Goal: Task Accomplishment & Management: Manage account settings

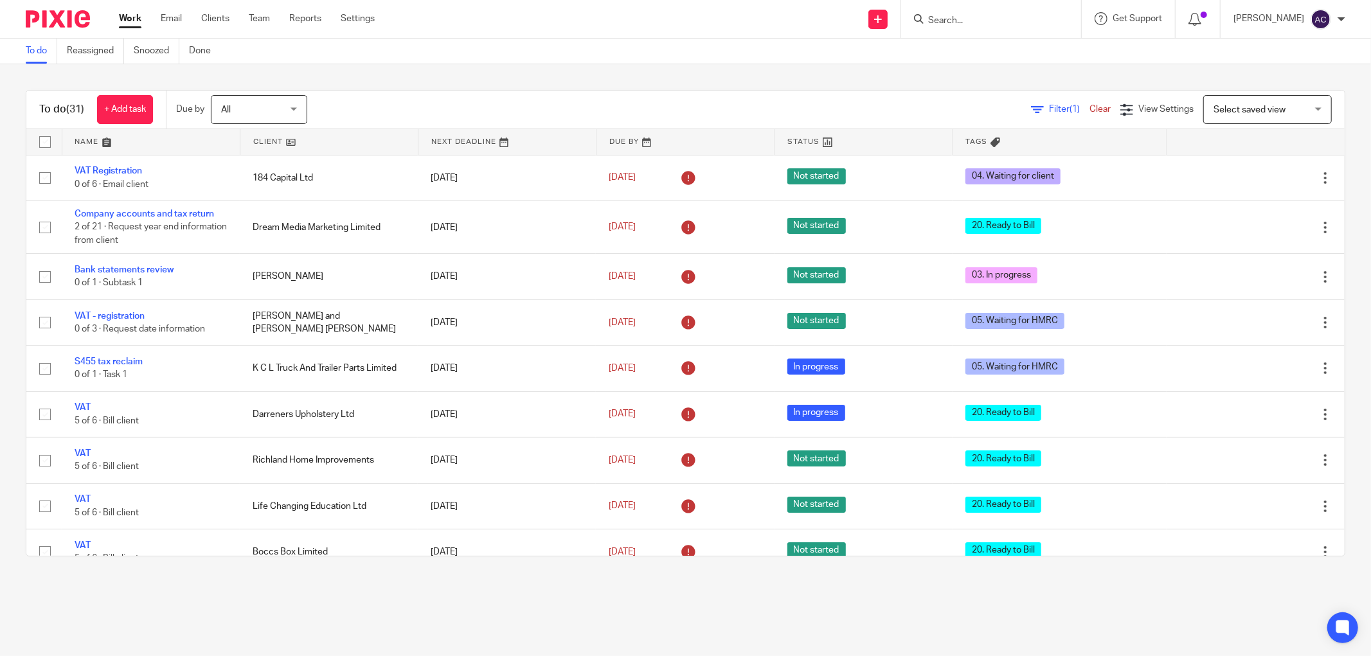
click at [951, 17] on input "Search" at bounding box center [985, 21] width 116 height 12
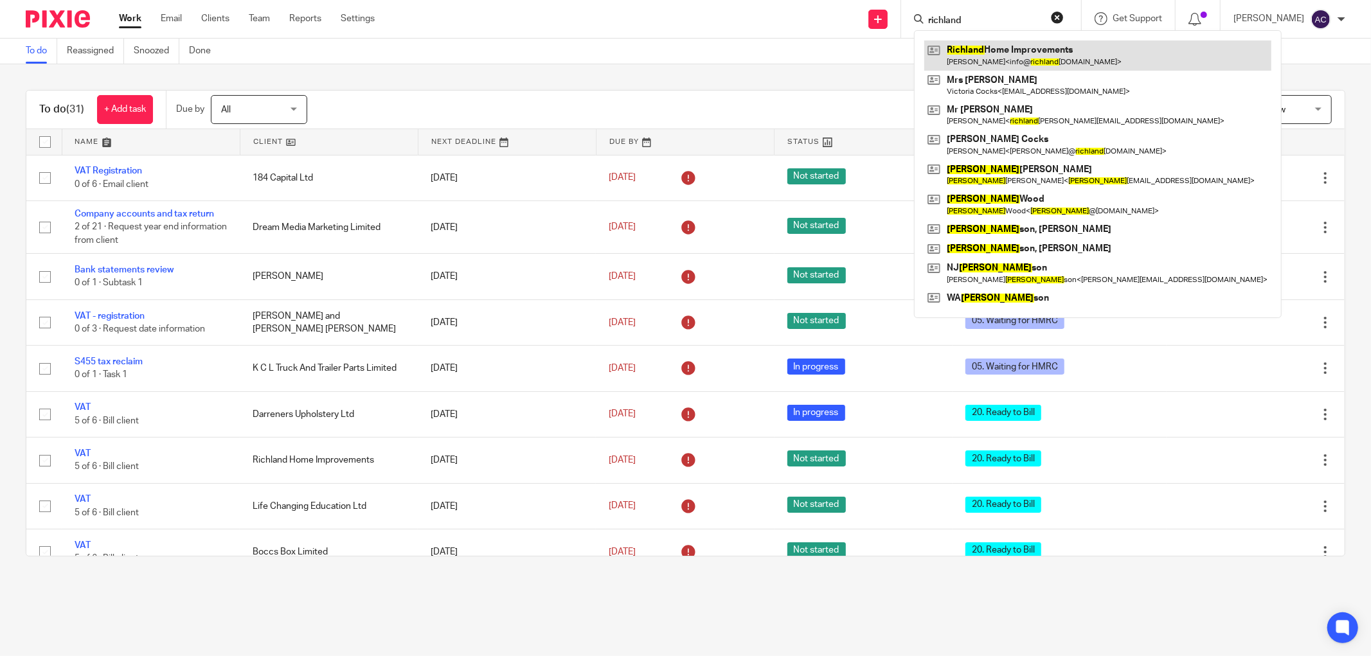
type input "richland"
click at [1046, 53] on link at bounding box center [1097, 55] width 347 height 30
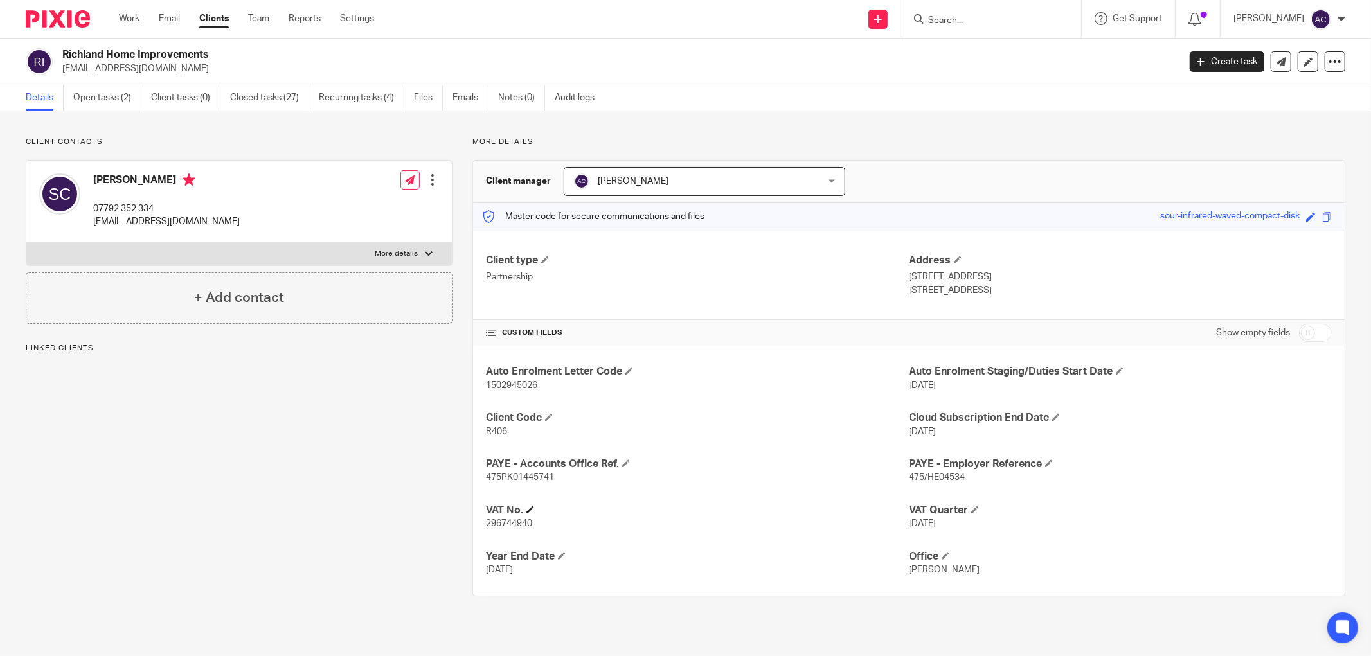
click at [533, 508] on h4 "VAT No." at bounding box center [697, 510] width 423 height 13
click at [531, 508] on span at bounding box center [530, 510] width 8 height 8
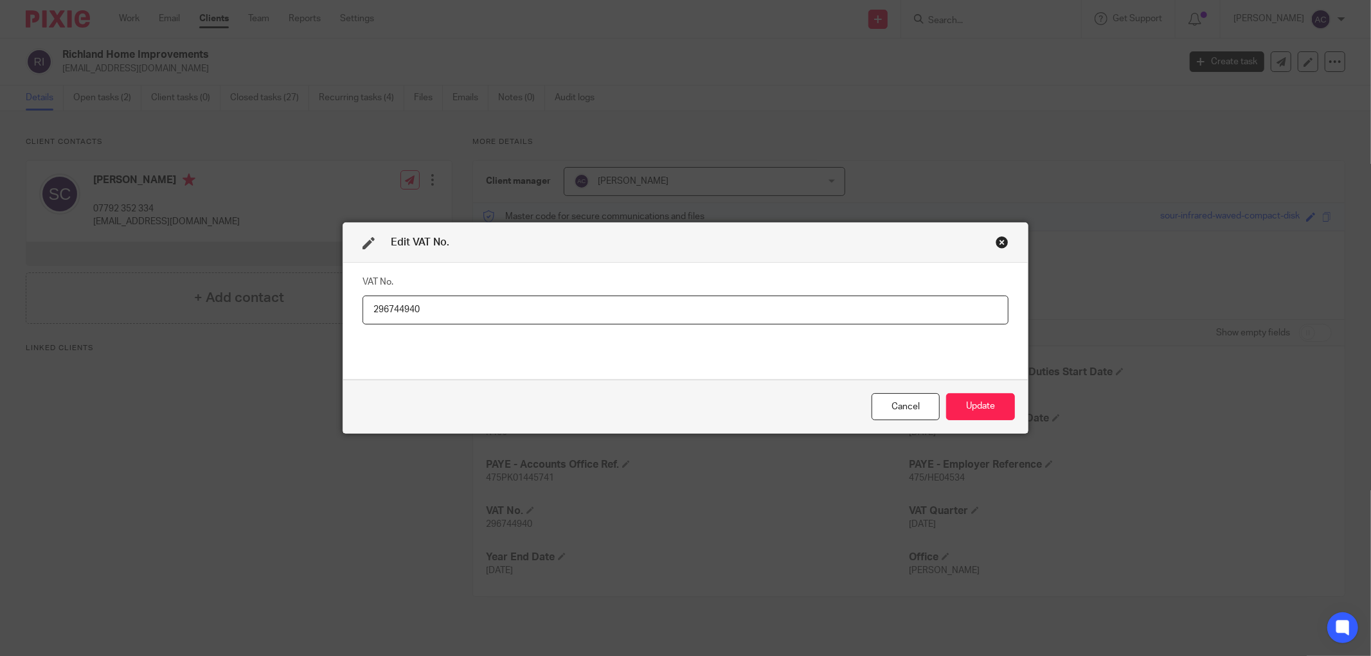
click at [394, 310] on input "296744940" at bounding box center [685, 310] width 646 height 29
click at [907, 395] on div "Cancel" at bounding box center [905, 407] width 68 height 28
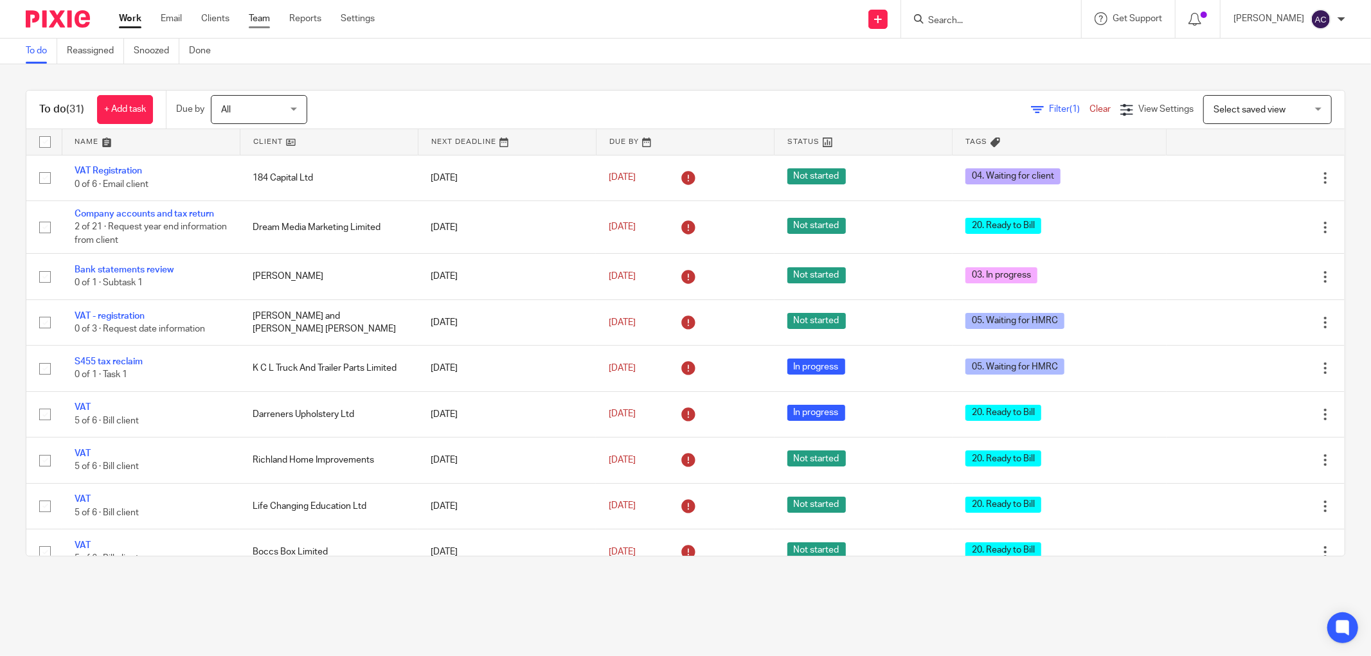
click at [272, 20] on ul "Work Email Clients Team Reports Settings" at bounding box center [256, 18] width 275 height 13
click at [264, 21] on link "Team" at bounding box center [259, 18] width 21 height 13
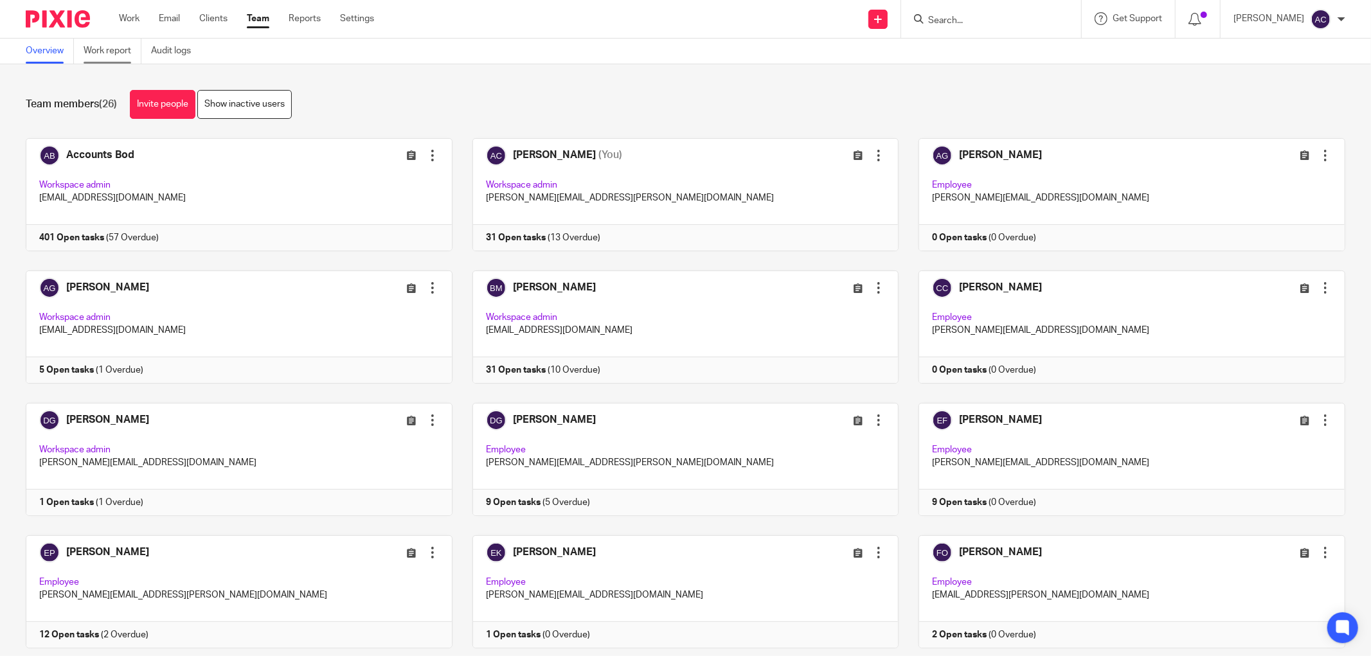
click at [110, 46] on link "Work report" at bounding box center [113, 51] width 58 height 25
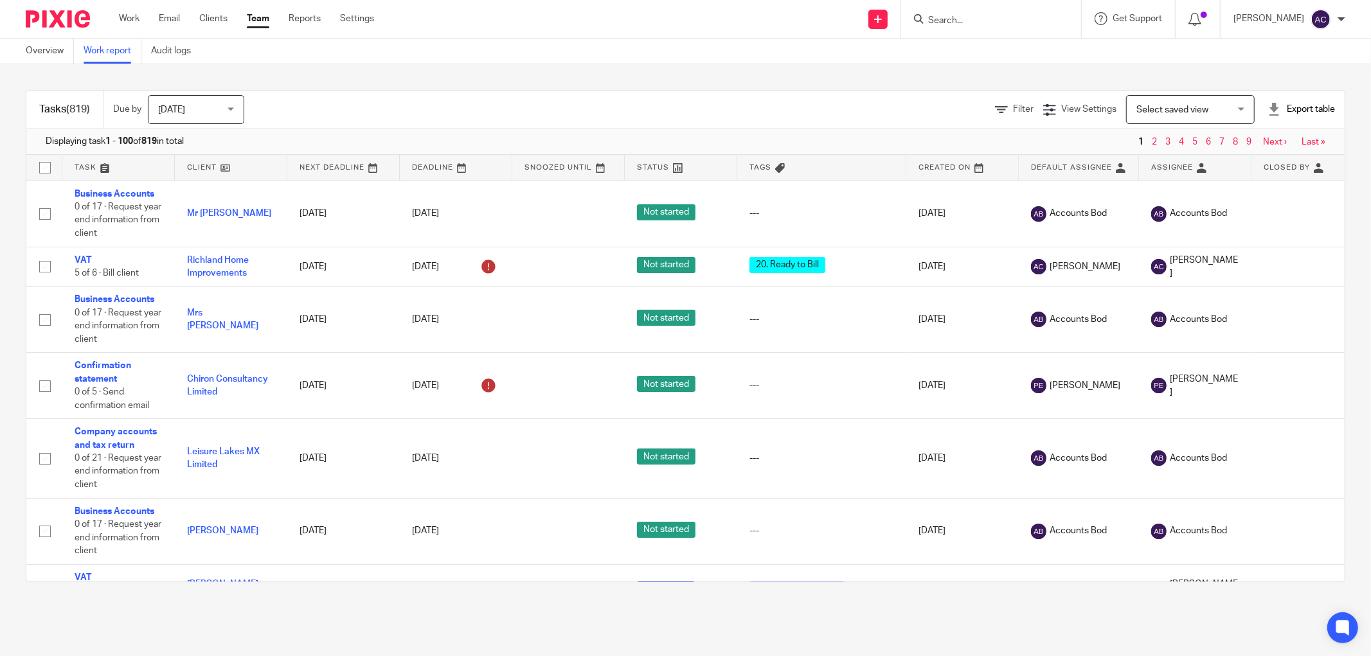
click at [261, 22] on link "Team" at bounding box center [258, 18] width 22 height 13
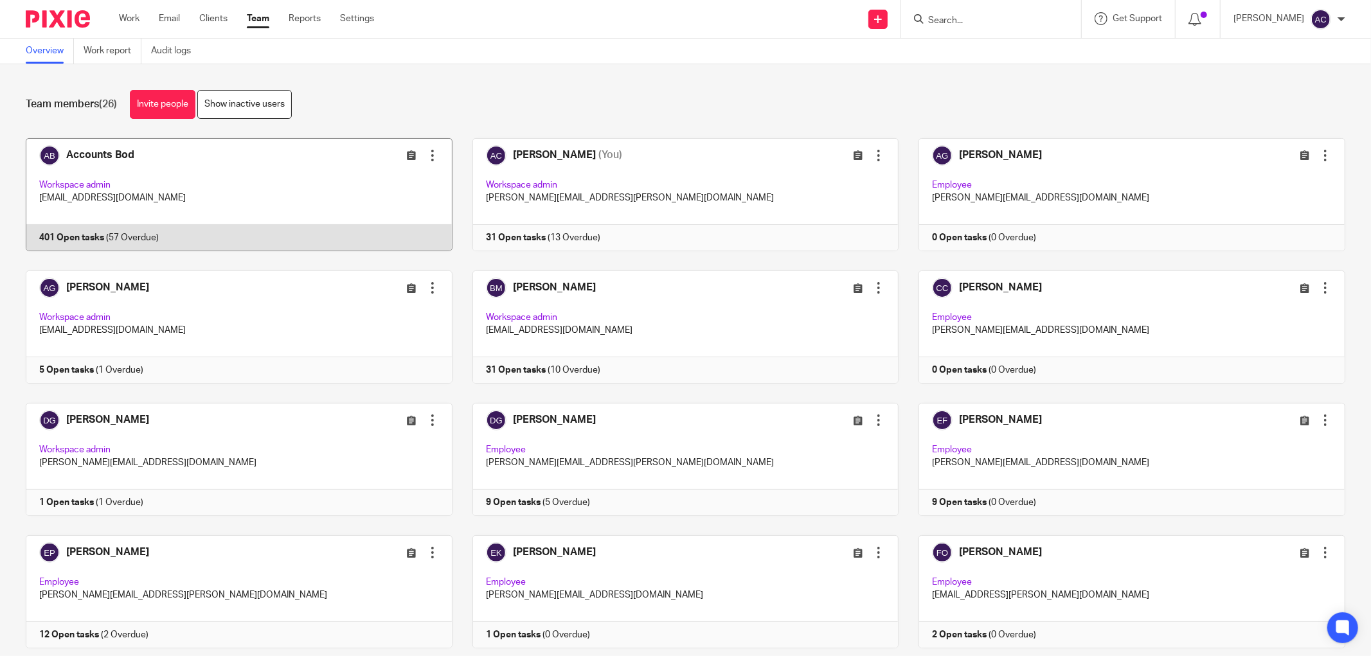
click at [85, 235] on link at bounding box center [229, 194] width 447 height 113
click at [119, 230] on link at bounding box center [229, 194] width 447 height 113
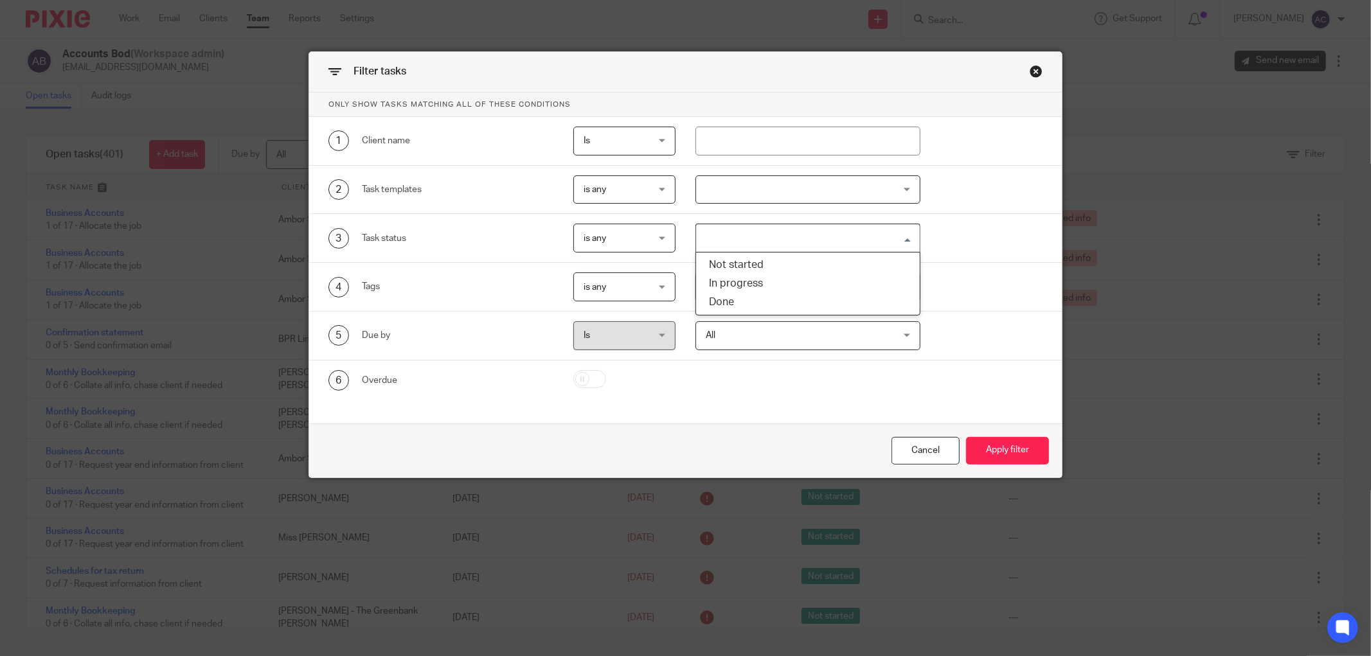
click at [749, 244] on input "Search for option" at bounding box center [804, 238] width 215 height 22
click at [1008, 240] on div "3 Task status is any is any is any is none is_any Loading... Not started In pro…" at bounding box center [675, 238] width 734 height 29
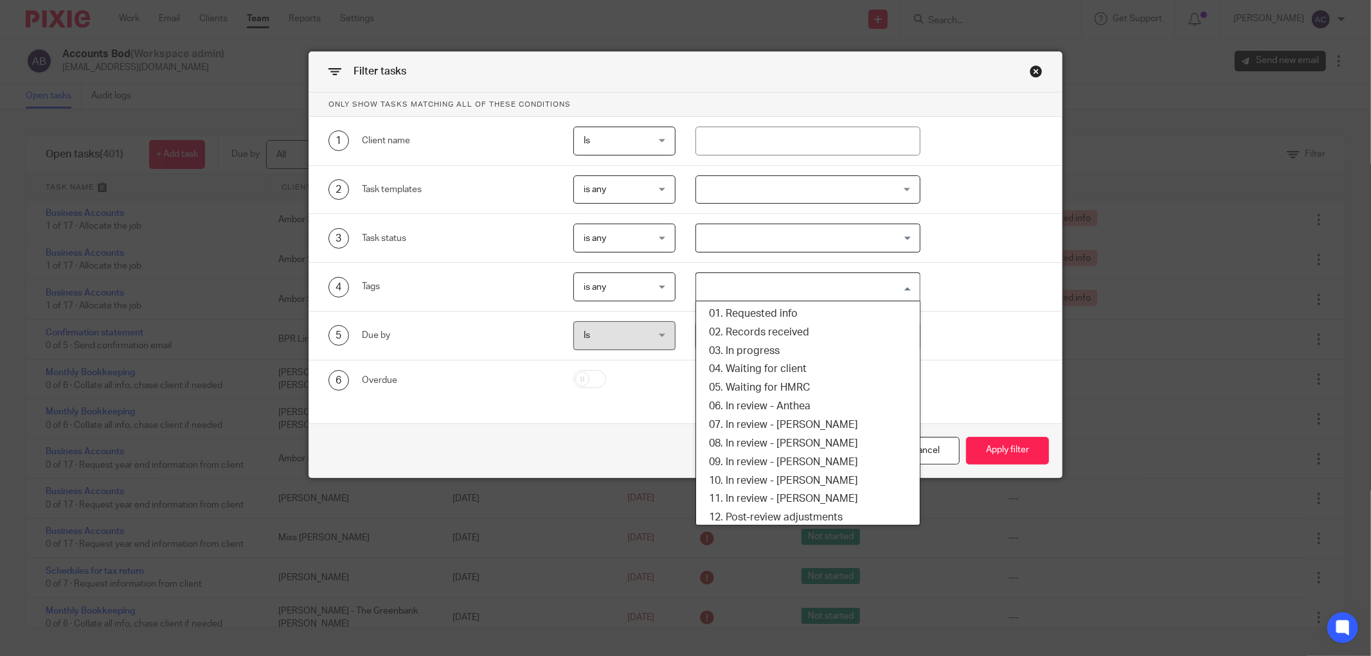
click at [822, 285] on input "Search for option" at bounding box center [804, 287] width 215 height 22
click at [798, 337] on li "02. Records received" at bounding box center [808, 332] width 224 height 19
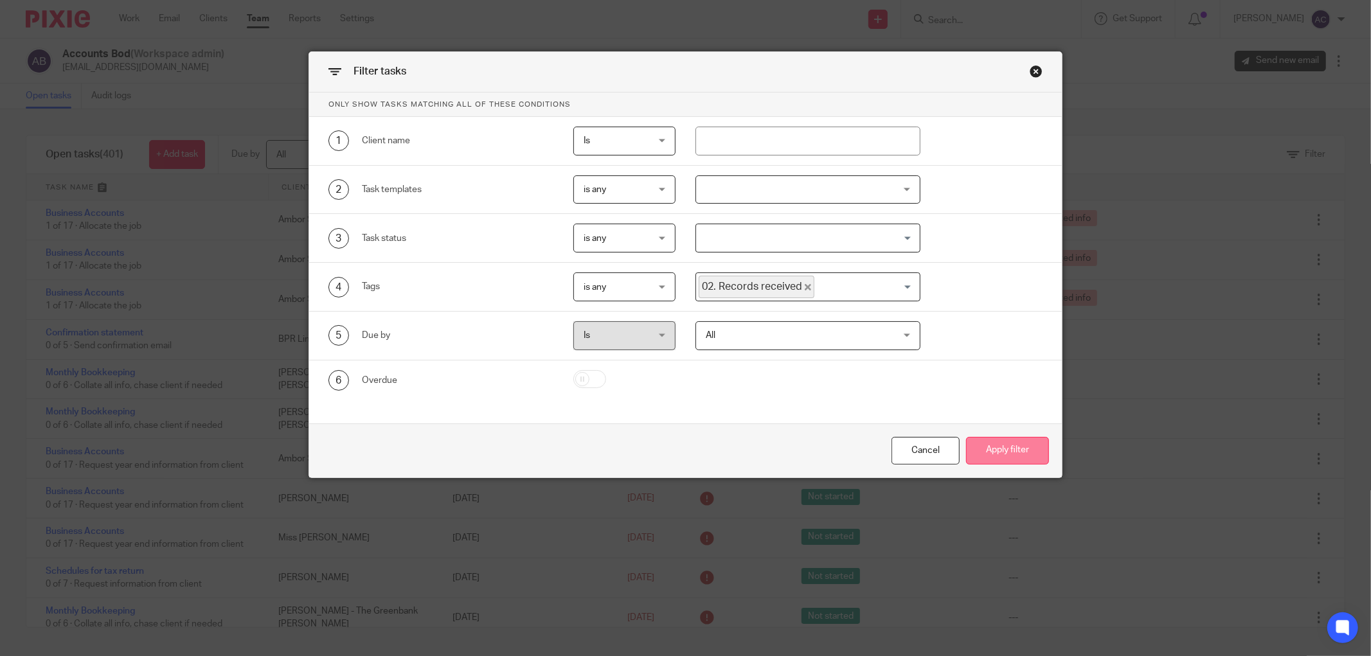
click at [1006, 445] on button "Apply filter" at bounding box center [1007, 451] width 83 height 28
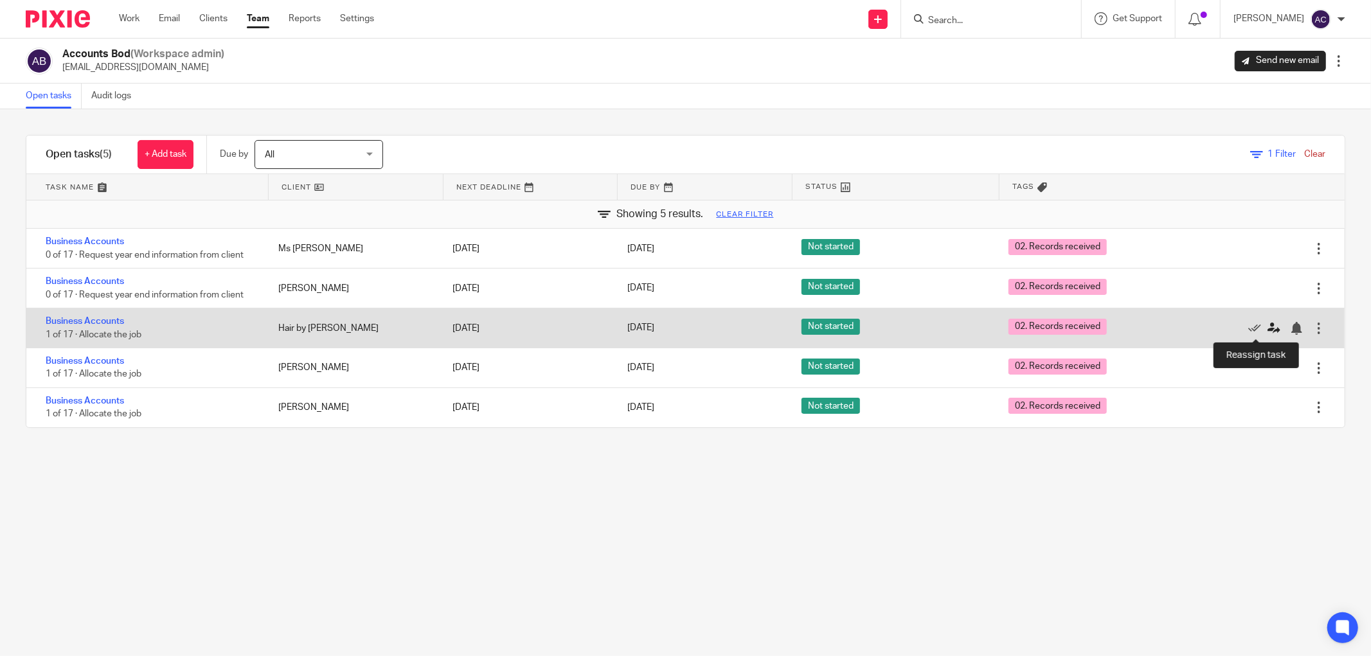
click at [1267, 326] on icon at bounding box center [1273, 328] width 13 height 13
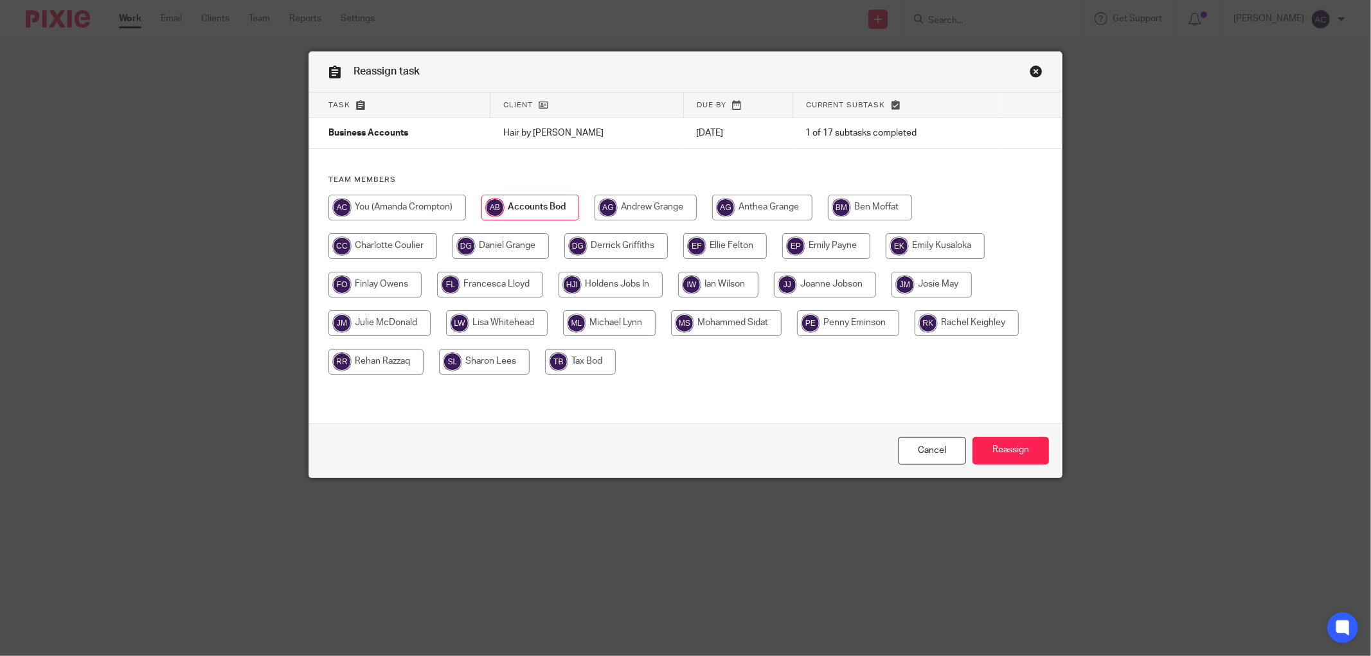
click at [601, 319] on input "radio" at bounding box center [609, 323] width 93 height 26
radio input "true"
click at [1019, 439] on input "Reassign" at bounding box center [1010, 451] width 76 height 28
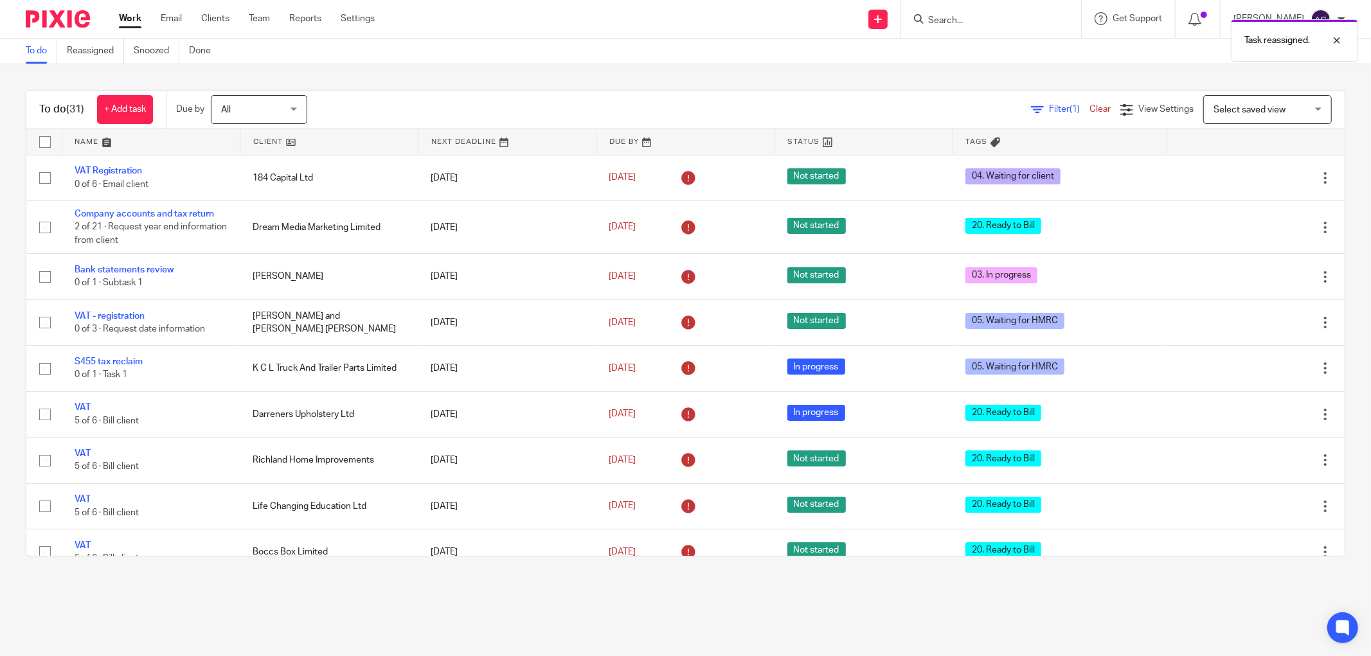
click at [1069, 107] on span "(1)" at bounding box center [1074, 109] width 10 height 9
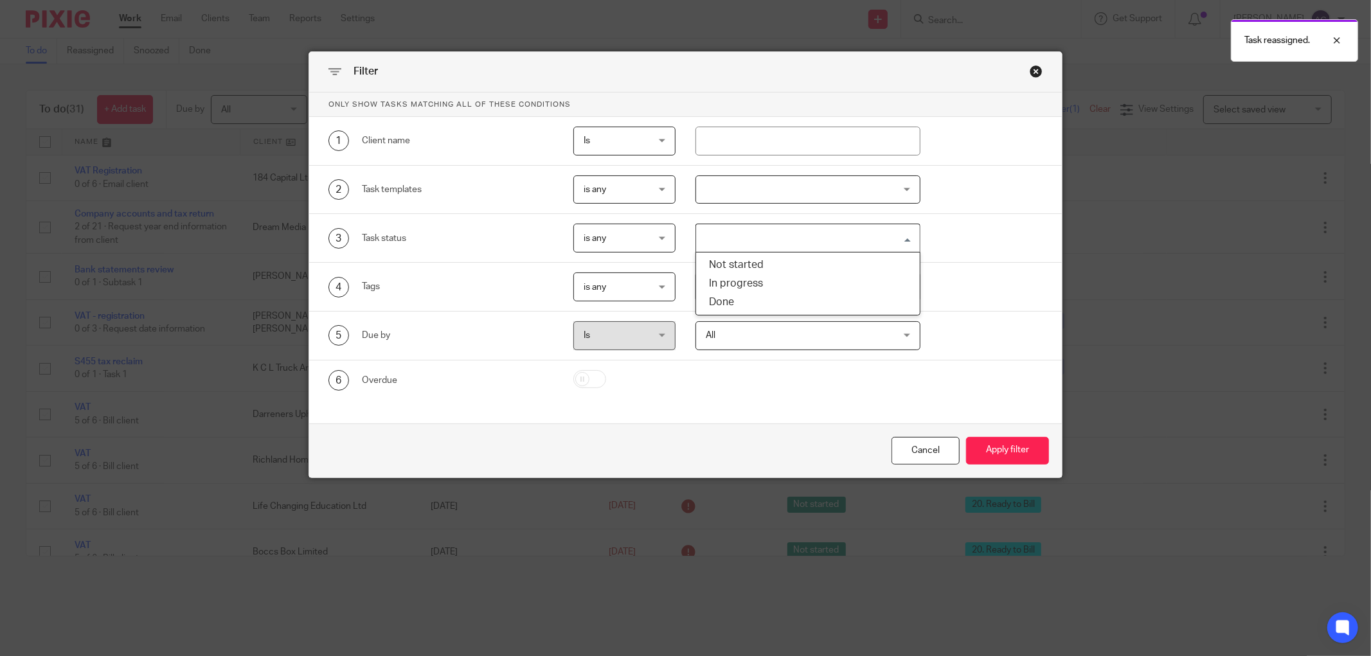
click at [866, 248] on input "Search for option" at bounding box center [804, 238] width 215 height 22
click at [870, 243] on input "Search for option" at bounding box center [804, 238] width 215 height 22
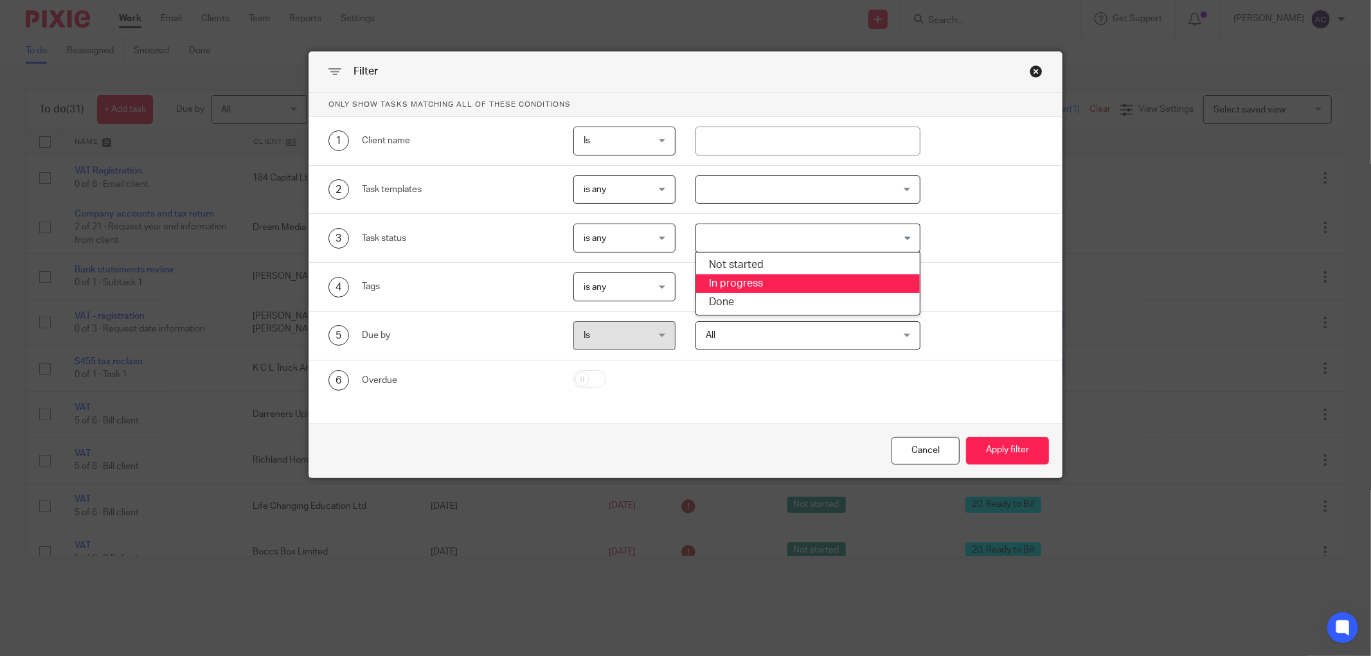
click at [973, 278] on div "4 Tags is any is any is any is all is none is_any Loading..." at bounding box center [675, 286] width 734 height 29
click at [878, 289] on input "Search for option" at bounding box center [804, 287] width 215 height 22
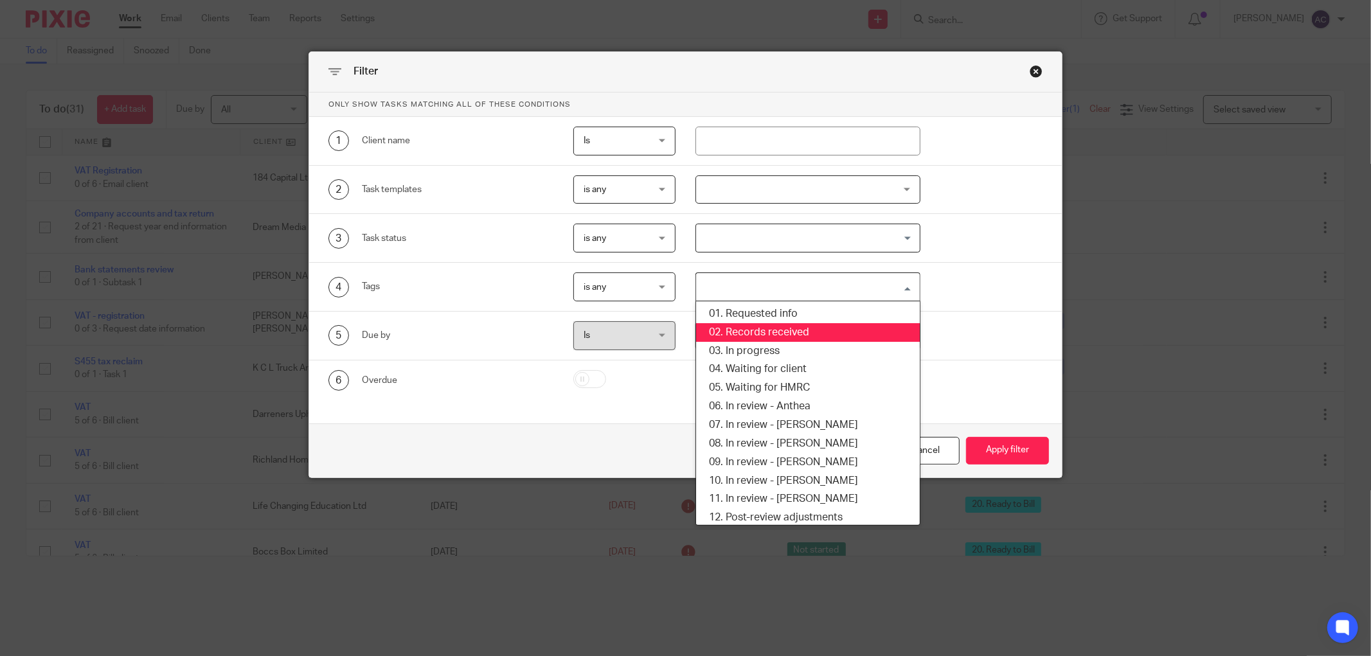
click at [839, 336] on li "02. Records received" at bounding box center [808, 332] width 224 height 19
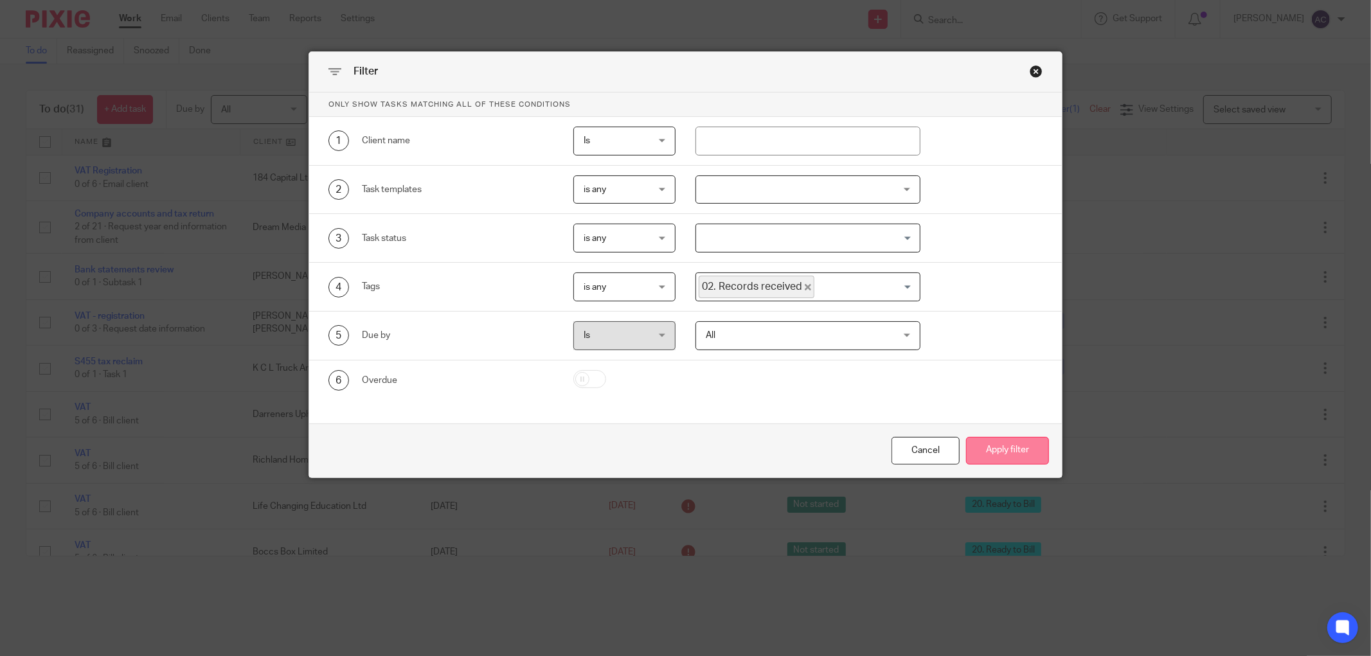
click at [1004, 450] on button "Apply filter" at bounding box center [1007, 451] width 83 height 28
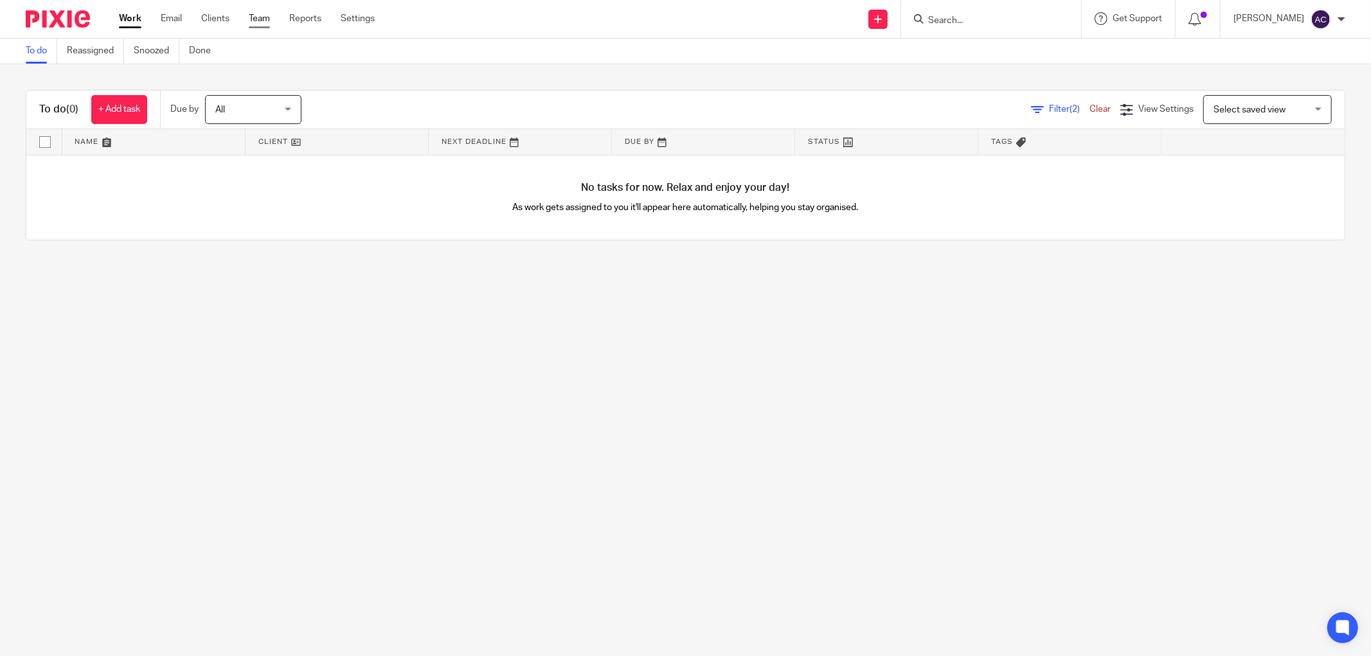
click at [252, 17] on link "Team" at bounding box center [259, 18] width 21 height 13
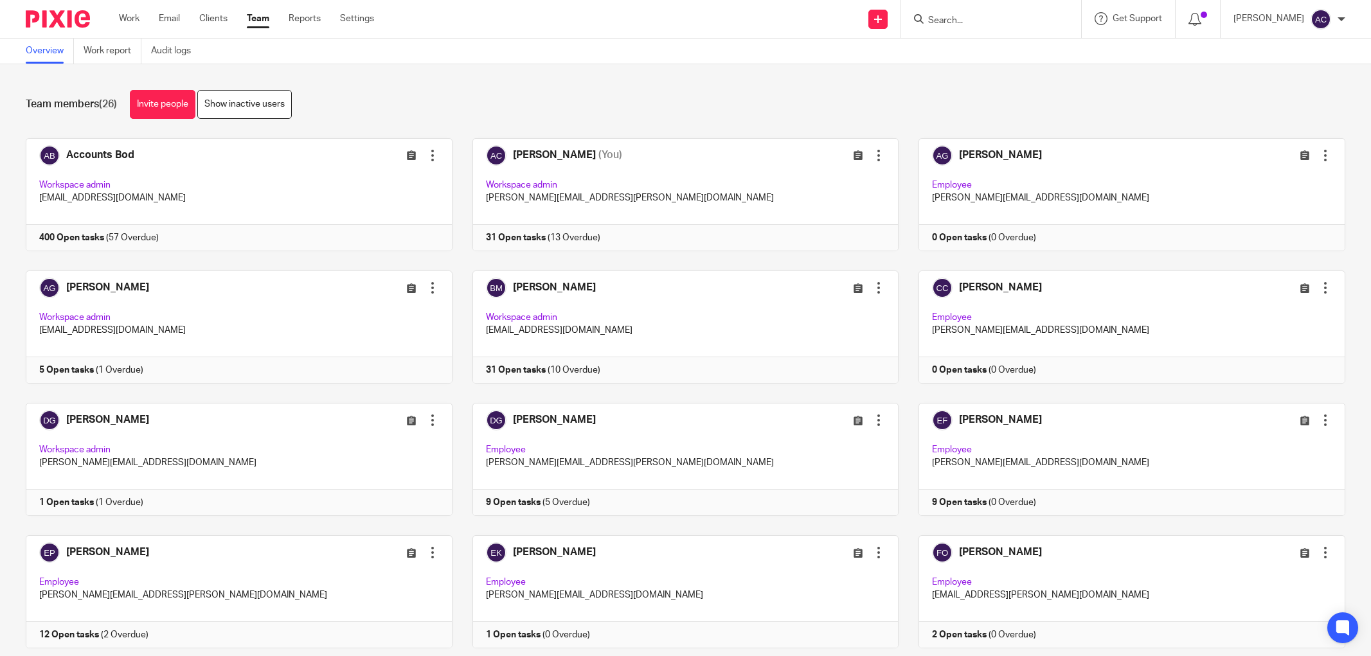
click at [956, 21] on input "Search" at bounding box center [985, 21] width 116 height 12
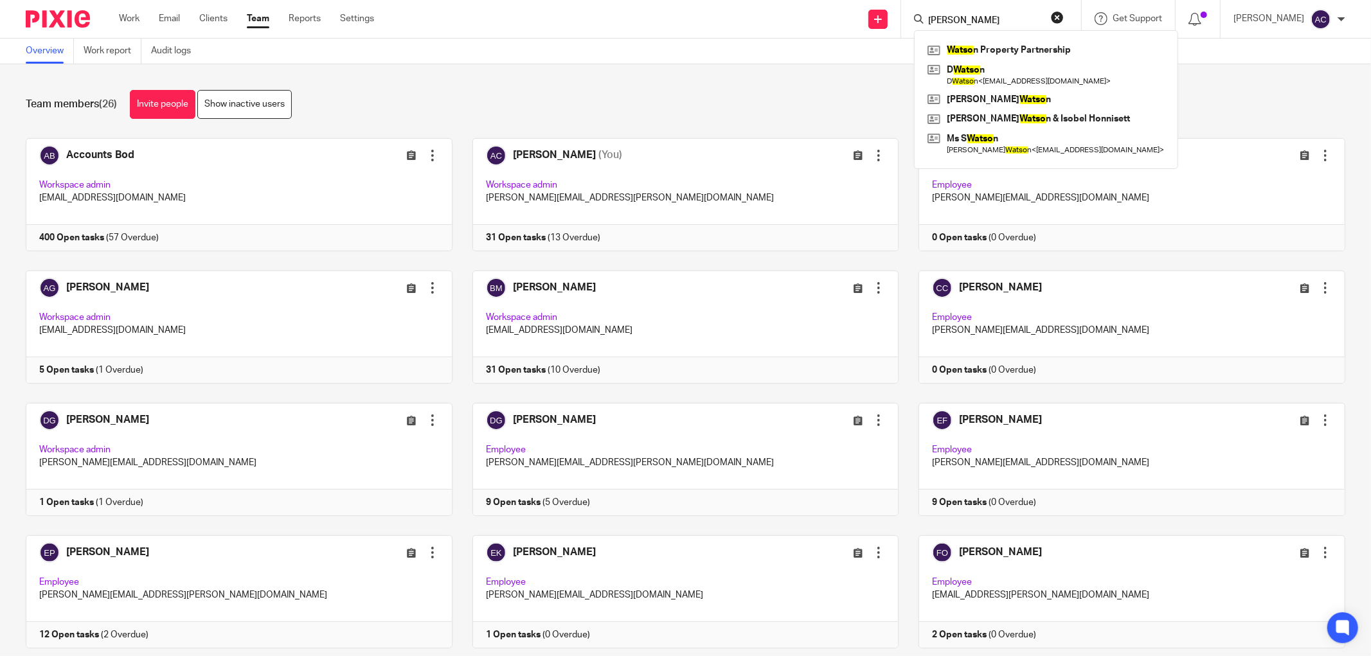
type input "watson"
click button "submit" at bounding box center [0, 0] width 0 height 0
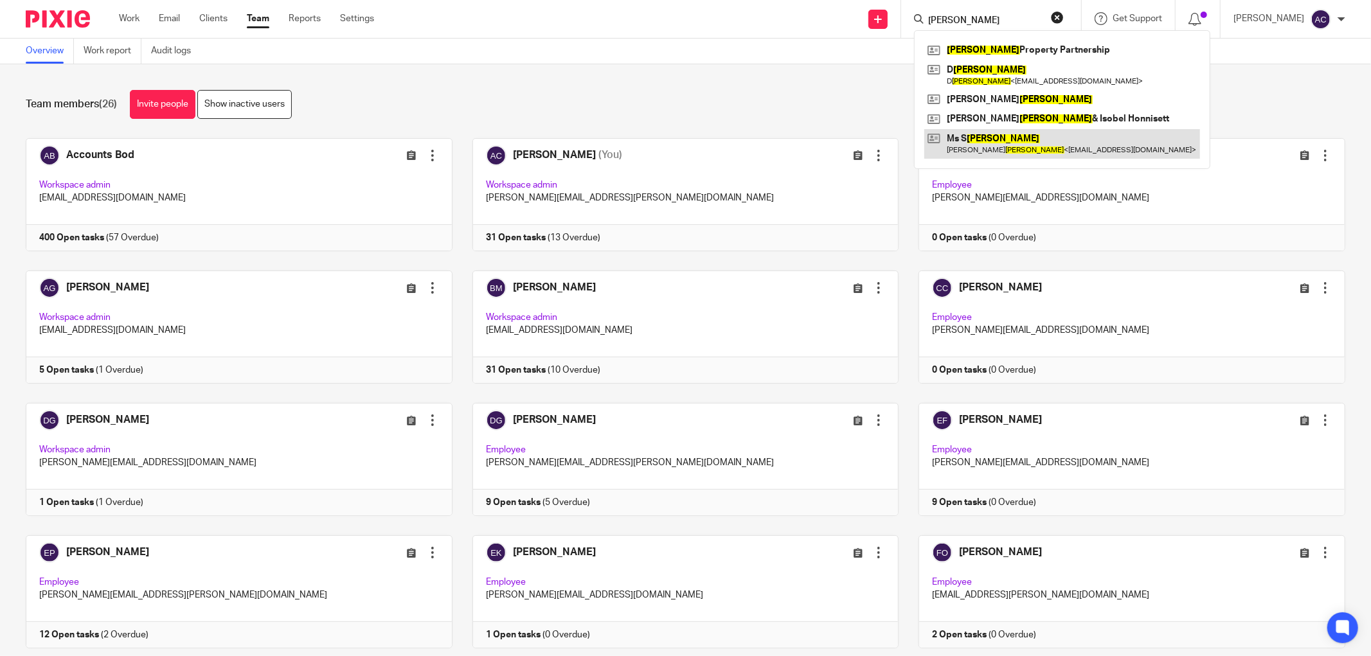
click at [1009, 133] on link at bounding box center [1062, 144] width 276 height 30
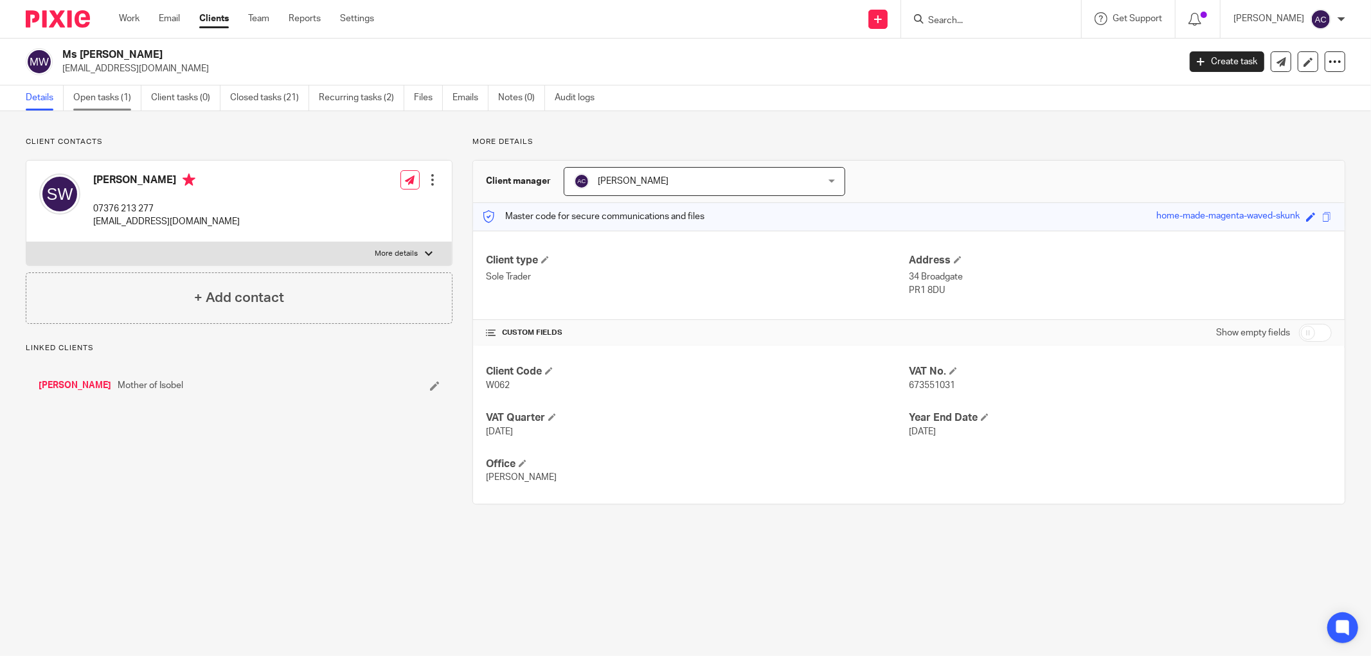
click at [88, 103] on link "Open tasks (1)" at bounding box center [107, 97] width 68 height 25
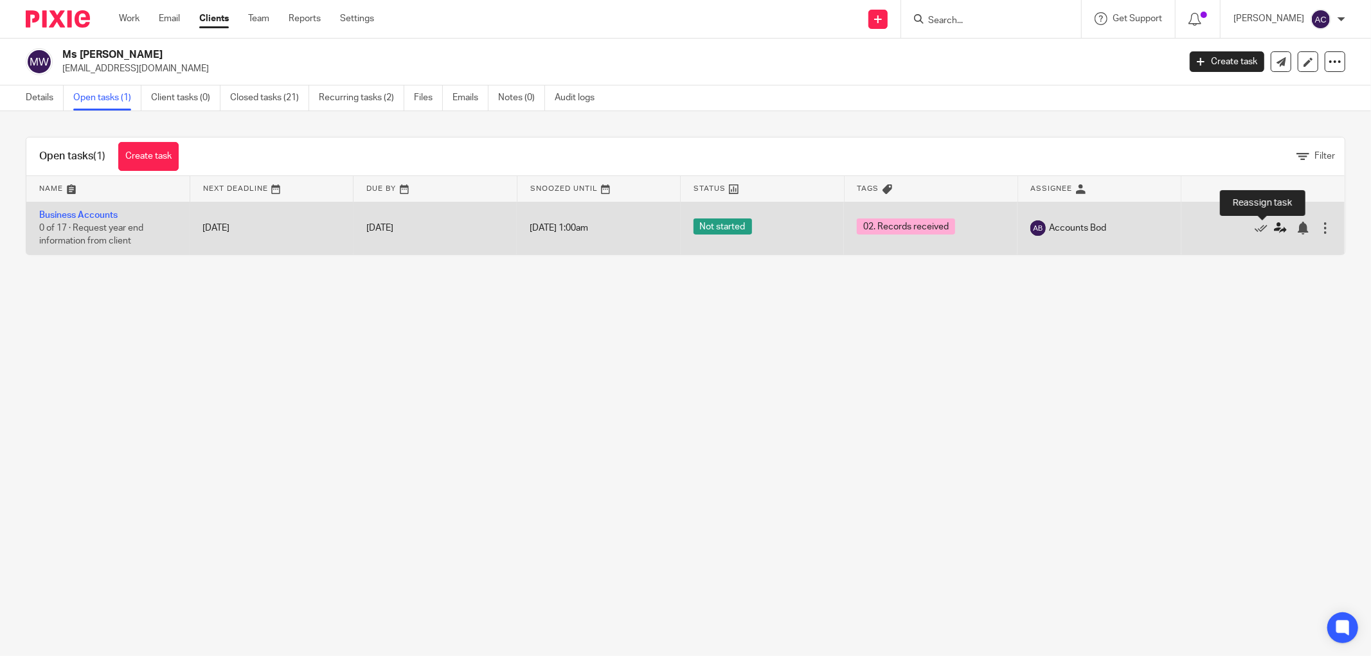
click at [1274, 229] on icon at bounding box center [1280, 228] width 13 height 13
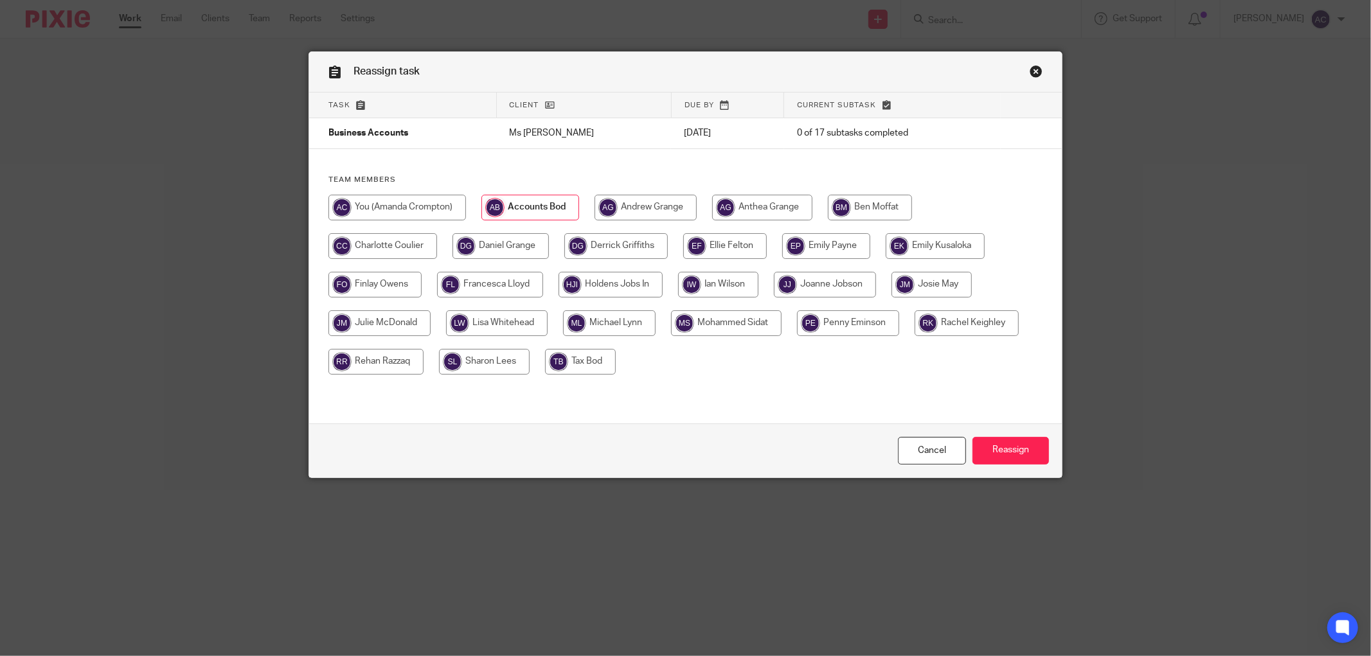
click at [616, 330] on input "radio" at bounding box center [609, 323] width 93 height 26
radio input "true"
click at [999, 455] on input "Reassign" at bounding box center [1010, 451] width 76 height 28
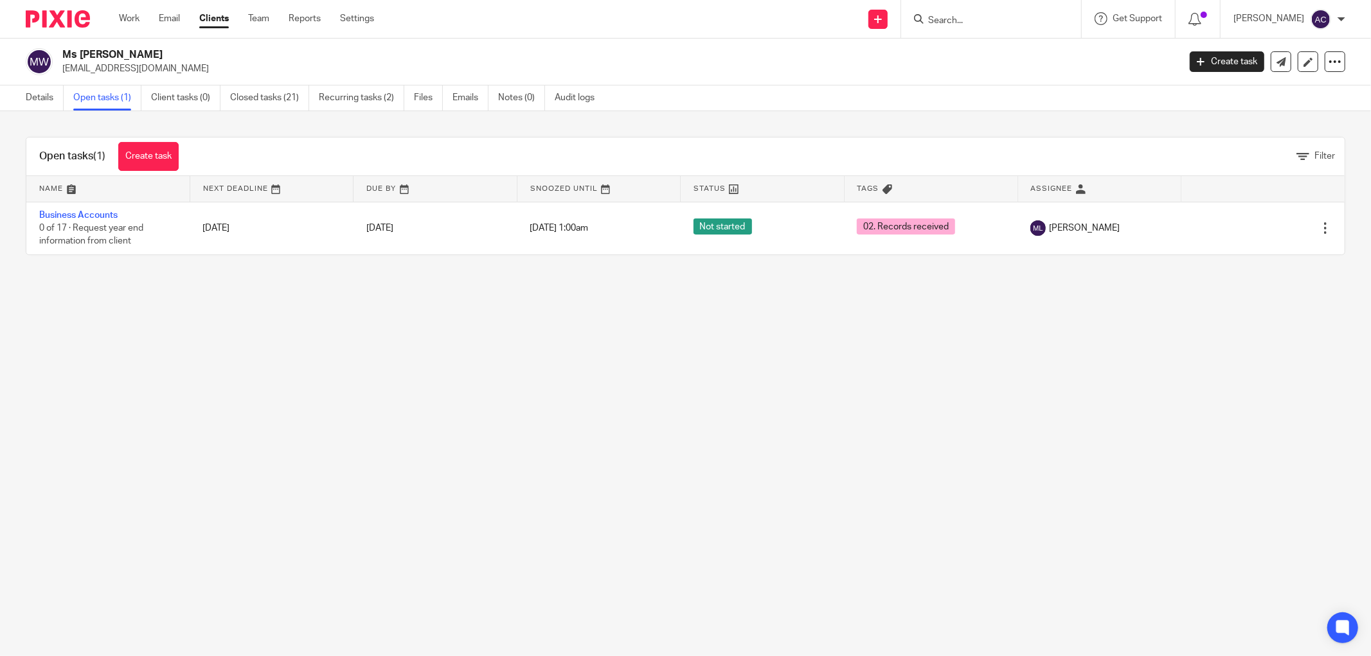
click at [655, 299] on main "Ms [PERSON_NAME] [EMAIL_ADDRESS][DOMAIN_NAME] Create task Update from Companies…" at bounding box center [685, 328] width 1371 height 656
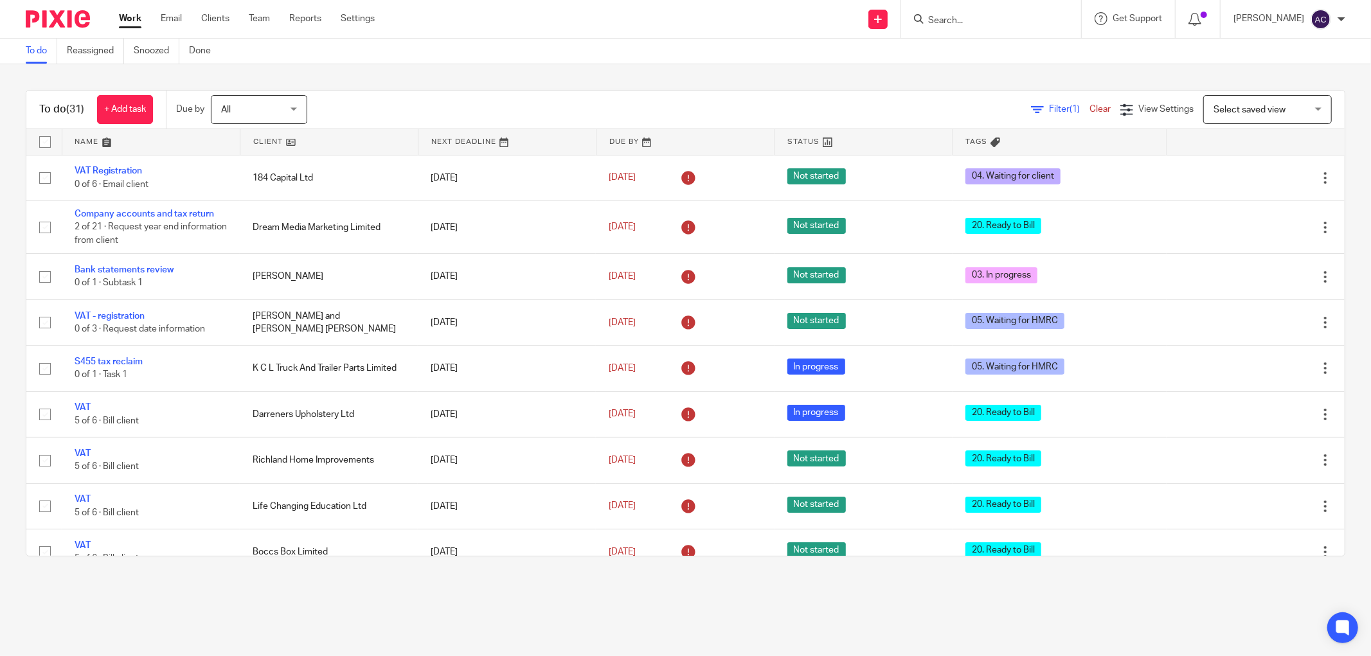
click at [939, 17] on input "Search" at bounding box center [985, 21] width 116 height 12
type input "friends"
click button "submit" at bounding box center [0, 0] width 0 height 0
click at [1044, 49] on link at bounding box center [1062, 55] width 276 height 30
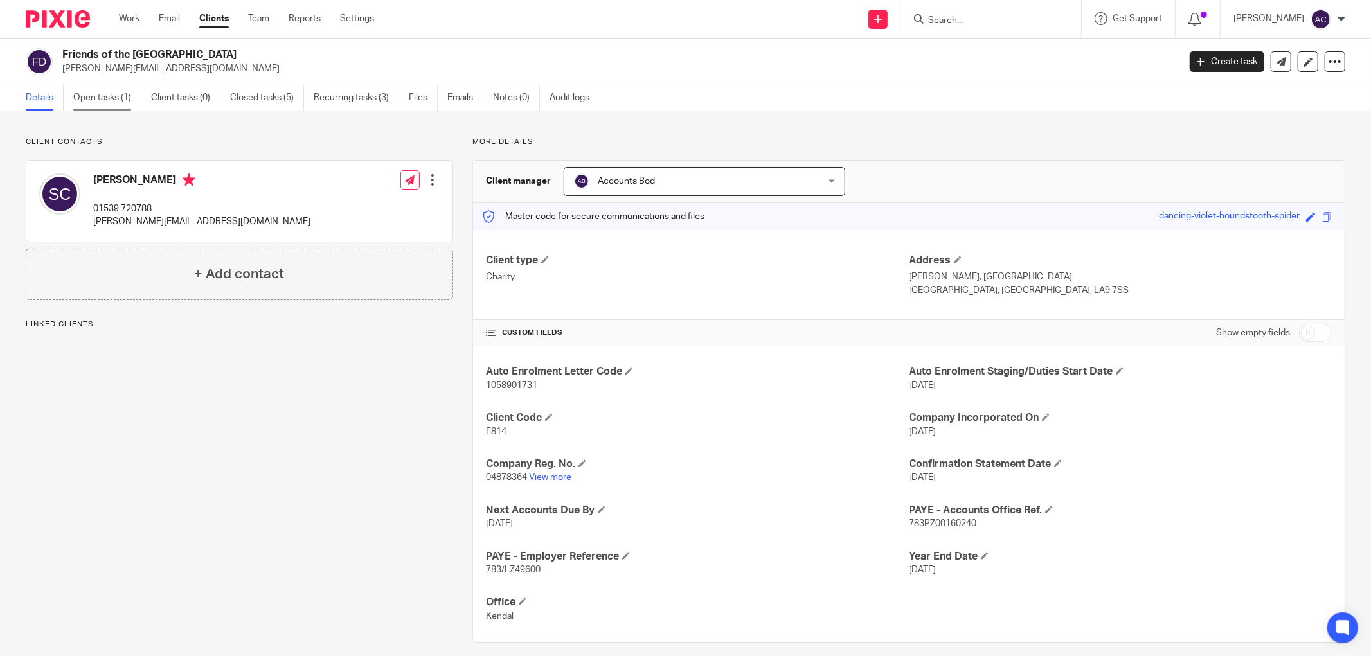
click at [120, 105] on link "Open tasks (1)" at bounding box center [107, 97] width 68 height 25
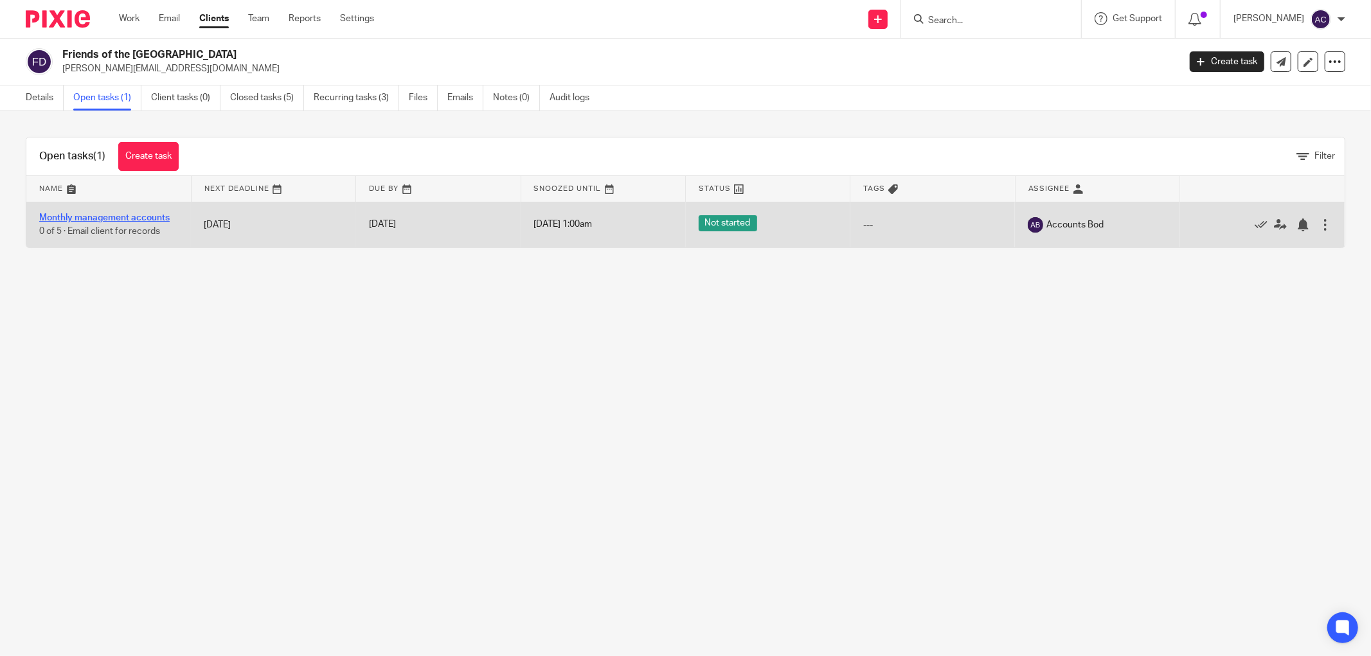
click at [145, 215] on link "Monthly management accounts" at bounding box center [104, 217] width 130 height 9
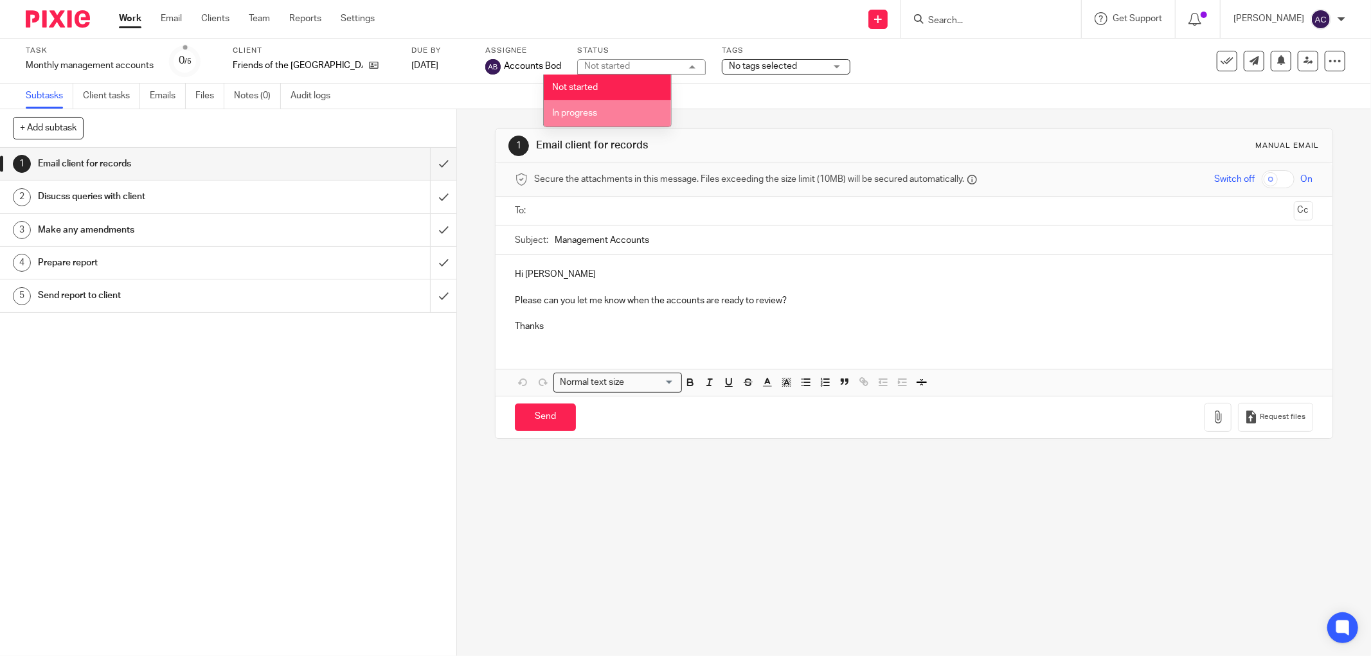
click at [611, 105] on li "In progress" at bounding box center [607, 113] width 127 height 26
click at [754, 66] on span "No tags selected" at bounding box center [763, 66] width 68 height 9
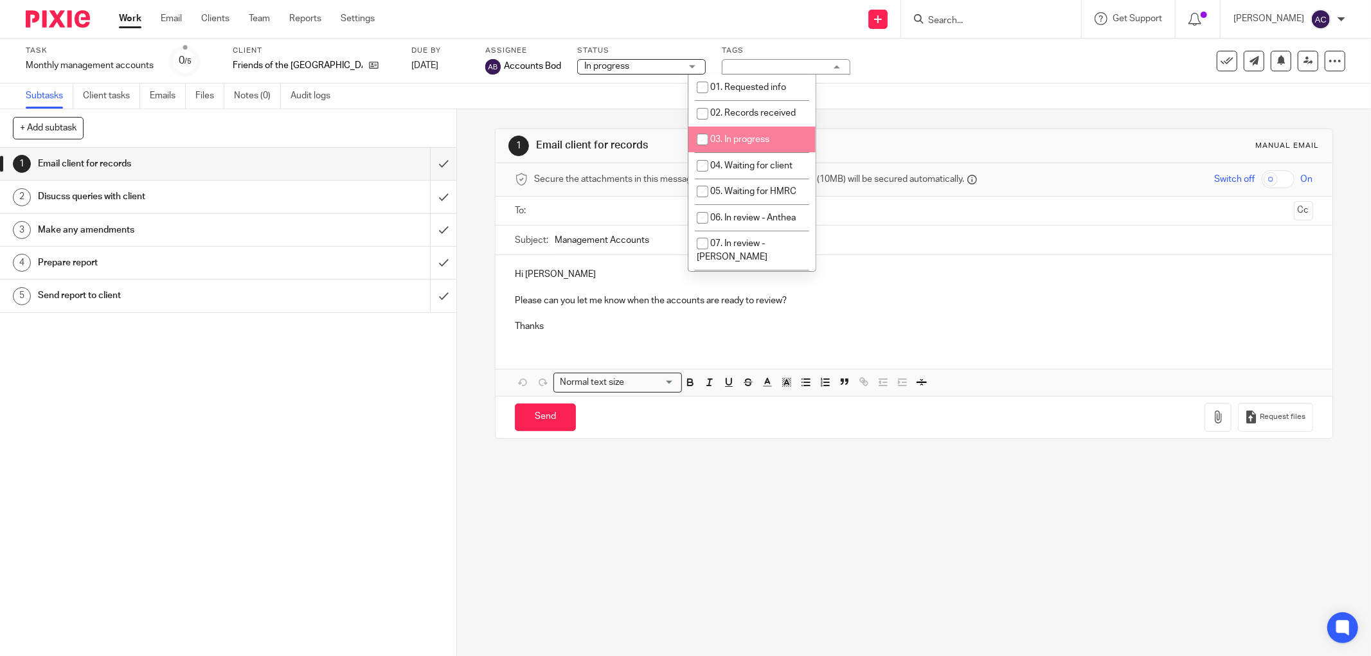
click at [700, 137] on input "checkbox" at bounding box center [702, 139] width 24 height 24
checkbox input "true"
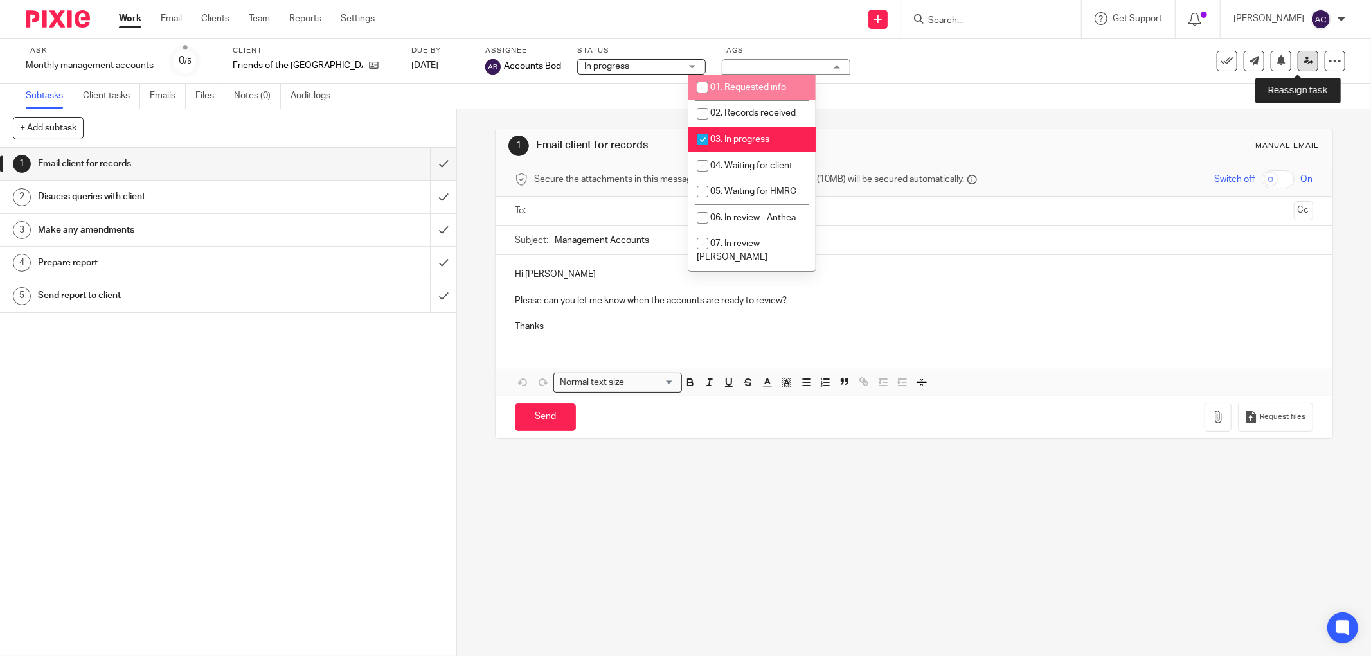
click at [1298, 66] on link at bounding box center [1307, 61] width 21 height 21
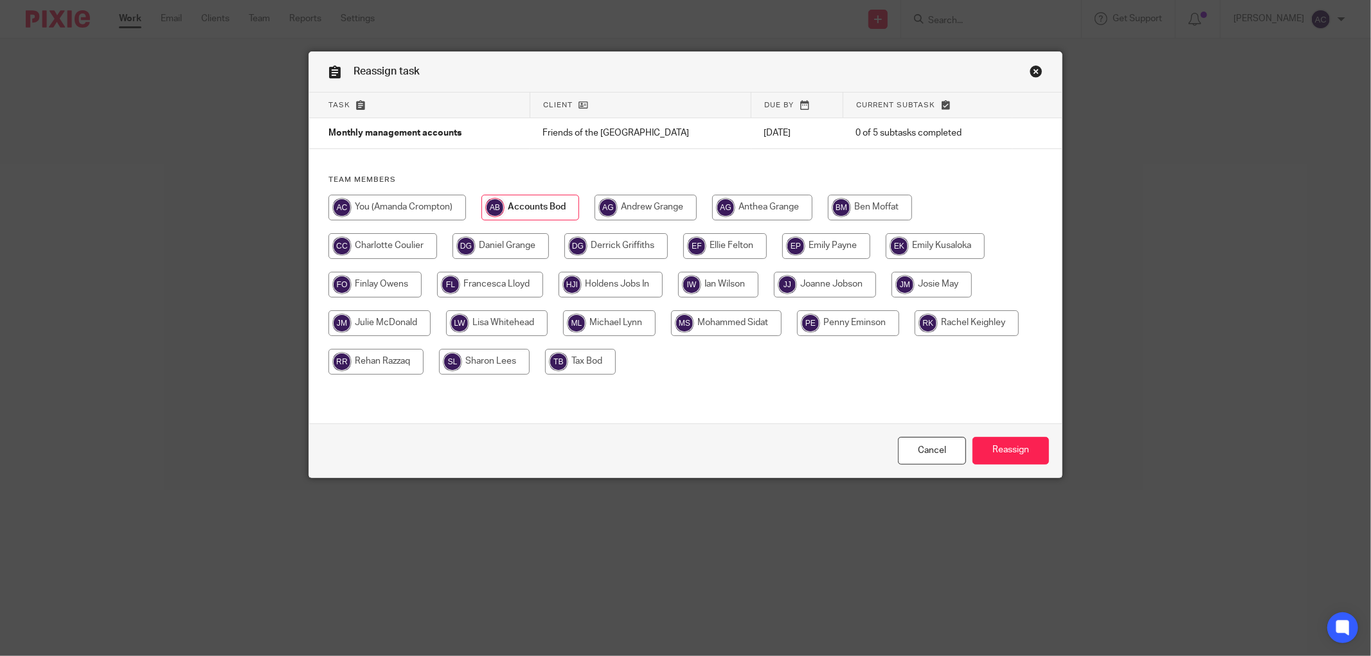
click at [413, 214] on input "radio" at bounding box center [397, 208] width 138 height 26
radio input "true"
click at [986, 448] on input "Reassign" at bounding box center [1010, 451] width 76 height 28
